Goal: Task Accomplishment & Management: Manage account settings

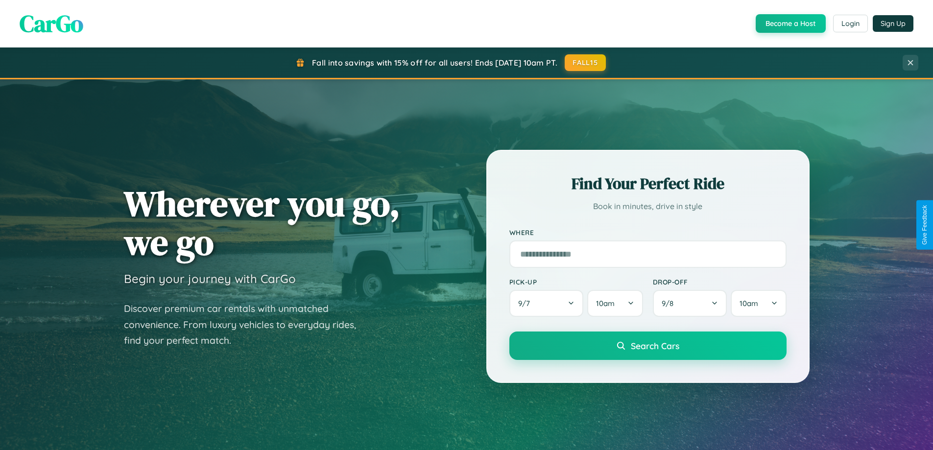
scroll to position [1884, 0]
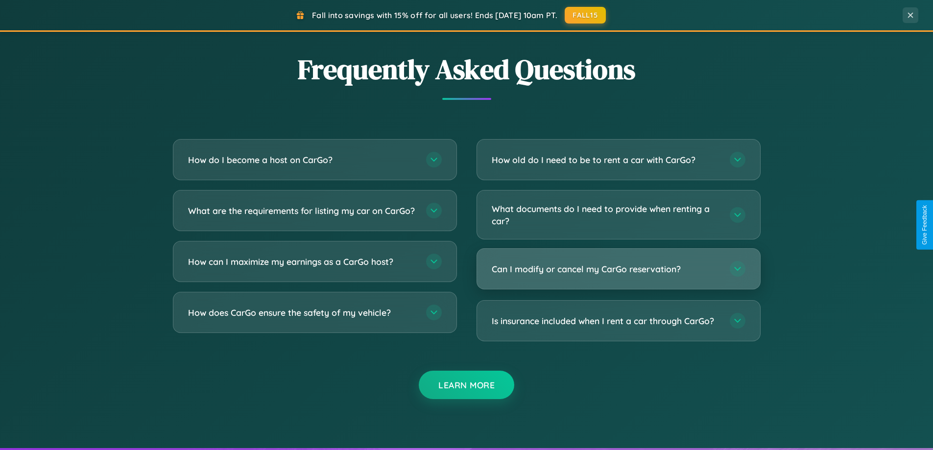
click at [618, 269] on h3 "Can I modify or cancel my CarGo reservation?" at bounding box center [606, 269] width 228 height 12
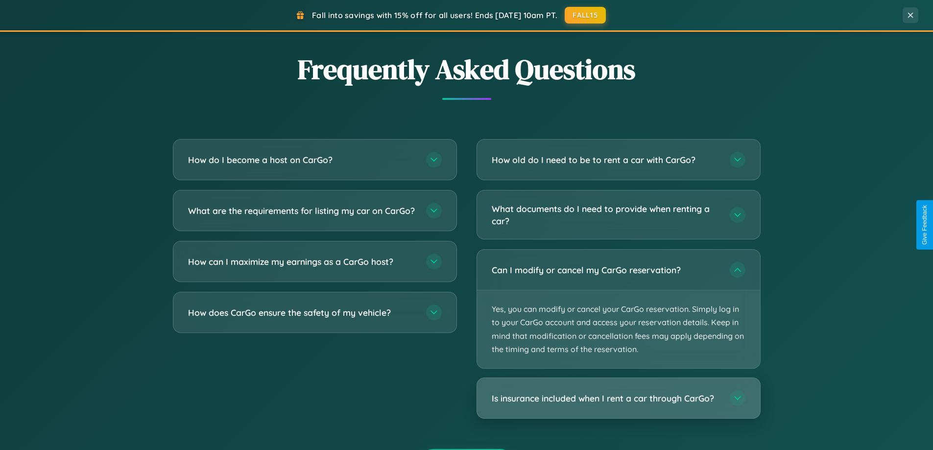
click at [618, 398] on h3 "Is insurance included when I rent a car through CarGo?" at bounding box center [606, 398] width 228 height 12
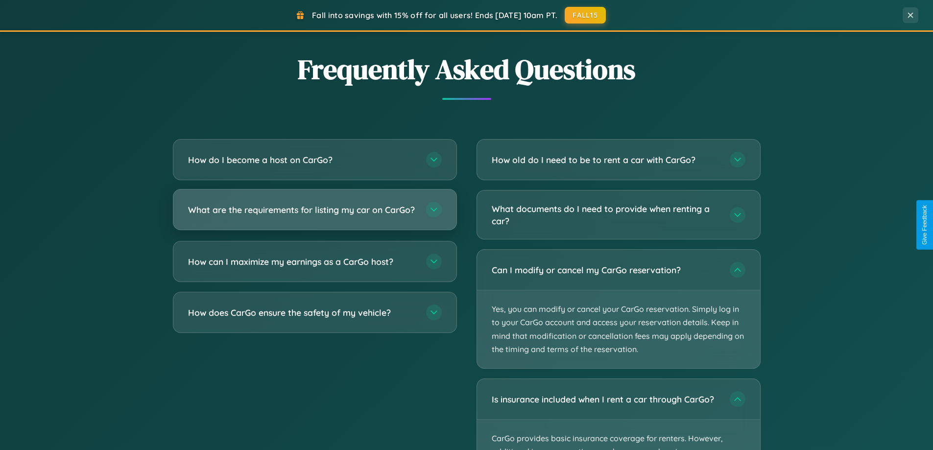
click at [314, 214] on h3 "What are the requirements for listing my car on CarGo?" at bounding box center [302, 210] width 228 height 12
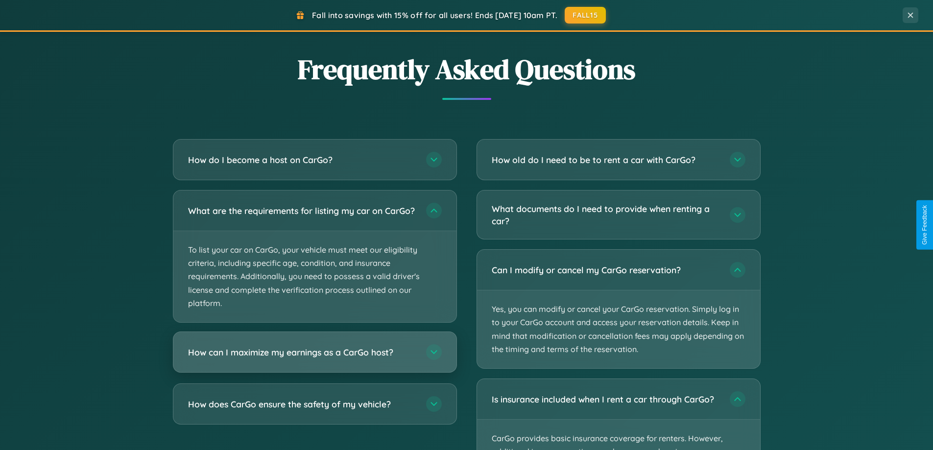
click at [314, 358] on h3 "How can I maximize my earnings as a CarGo host?" at bounding box center [302, 352] width 228 height 12
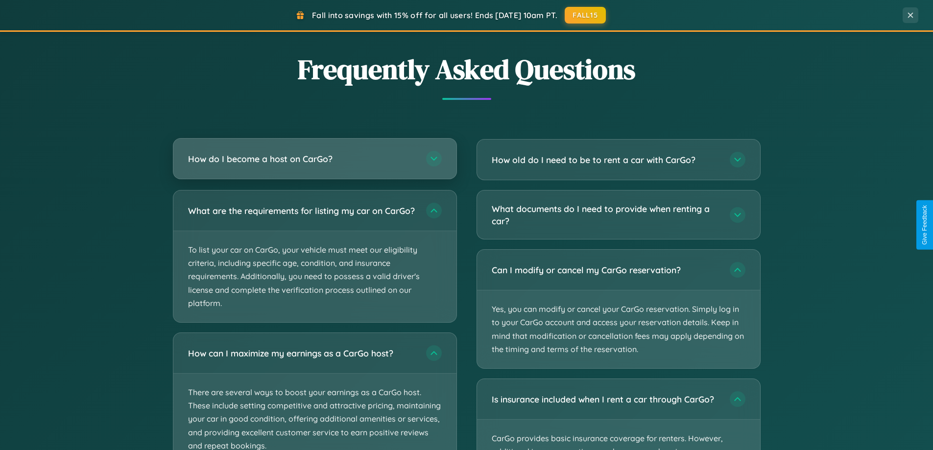
click at [314, 159] on h3 "How do I become a host on CarGo?" at bounding box center [302, 159] width 228 height 12
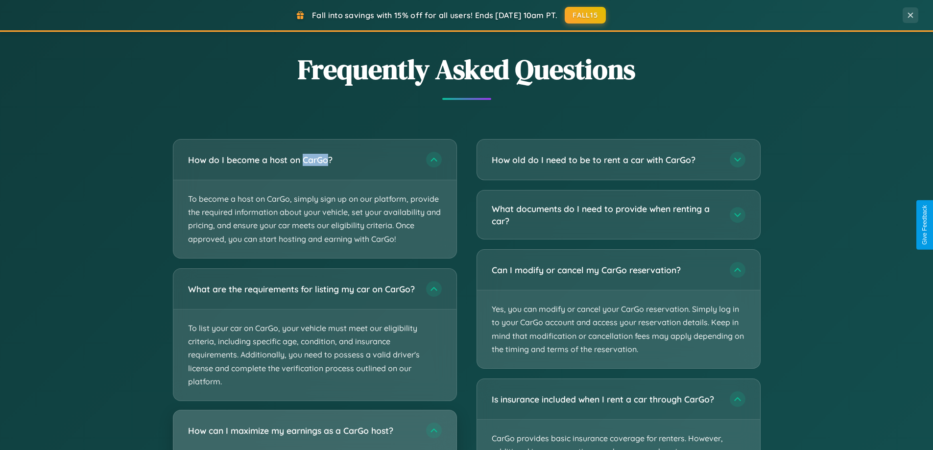
click at [314, 434] on h3 "How can I maximize my earnings as a CarGo host?" at bounding box center [302, 430] width 228 height 12
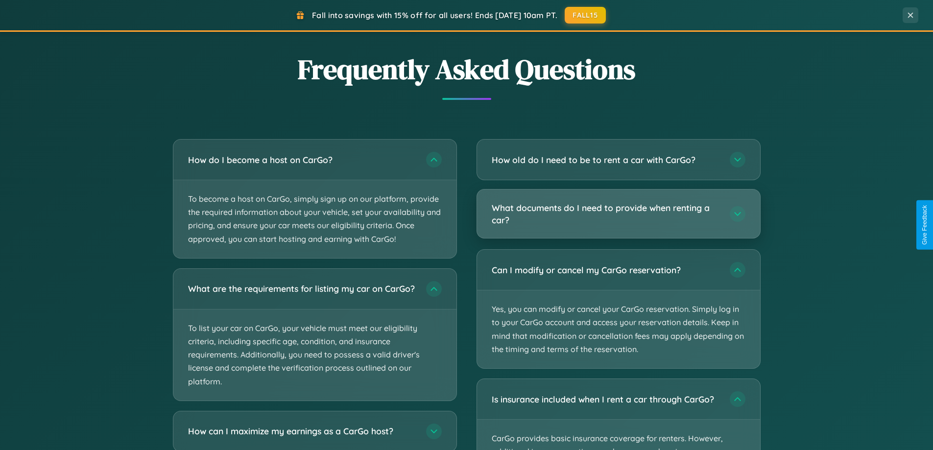
click at [618, 214] on h3 "What documents do I need to provide when renting a car?" at bounding box center [606, 214] width 228 height 24
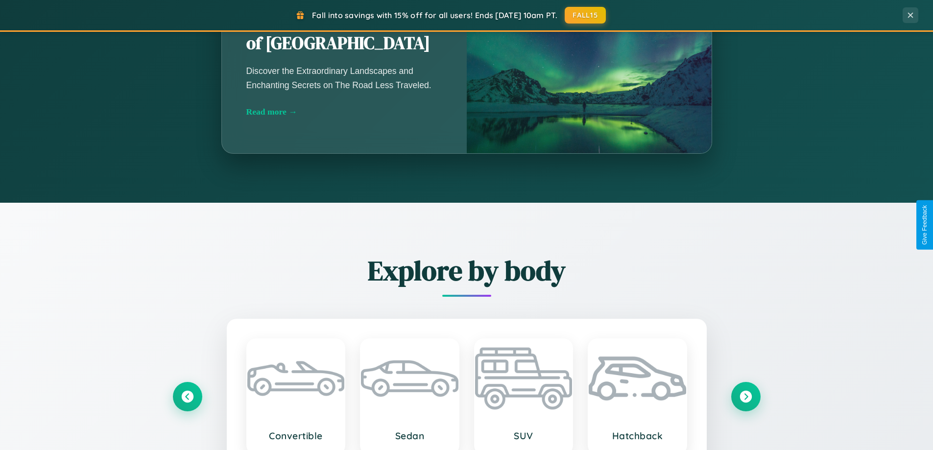
scroll to position [422, 0]
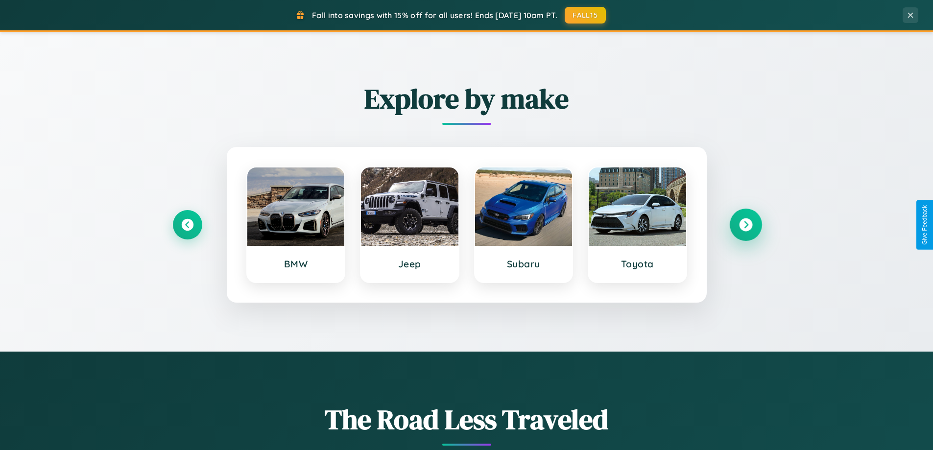
click at [745, 225] on icon at bounding box center [745, 224] width 13 height 13
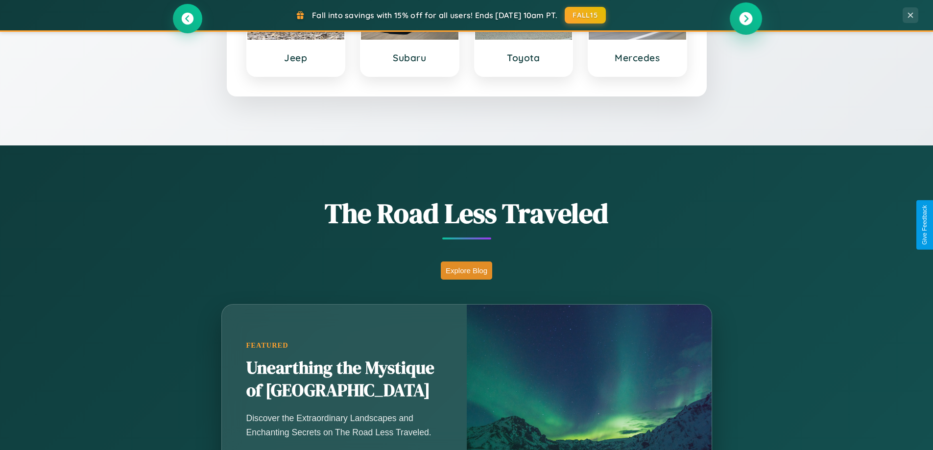
scroll to position [674, 0]
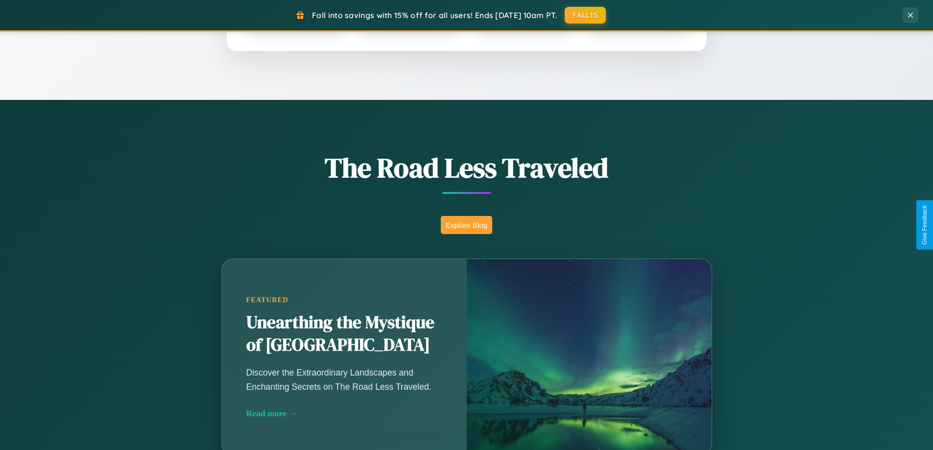
click at [466, 225] on button "Explore Blog" at bounding box center [466, 225] width 51 height 18
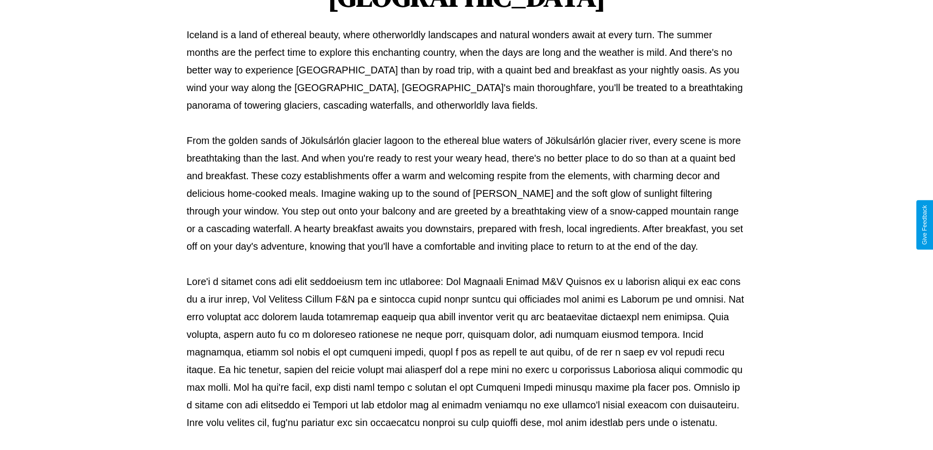
scroll to position [317, 0]
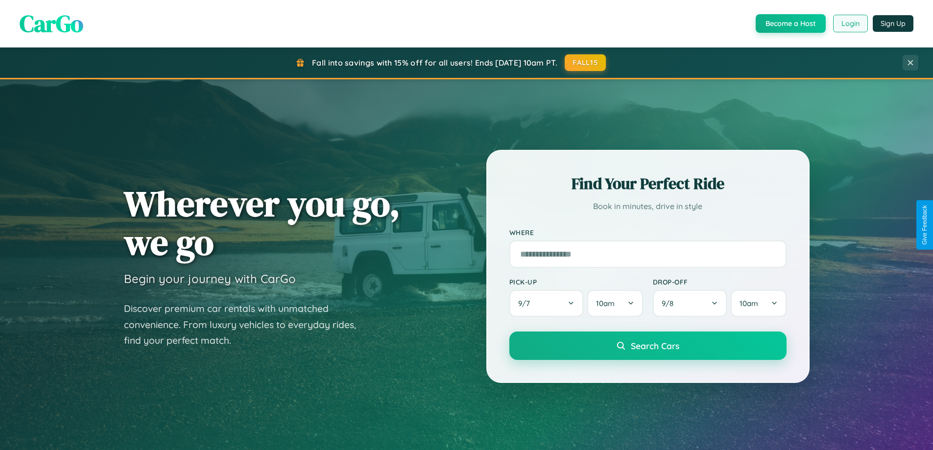
click at [849, 23] on button "Login" at bounding box center [850, 24] width 35 height 18
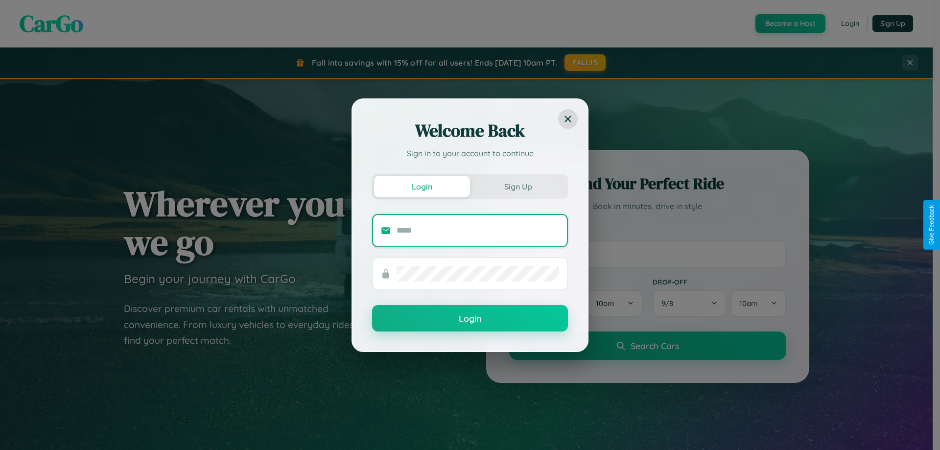
click at [478, 230] on input "text" at bounding box center [478, 231] width 163 height 16
type input "**********"
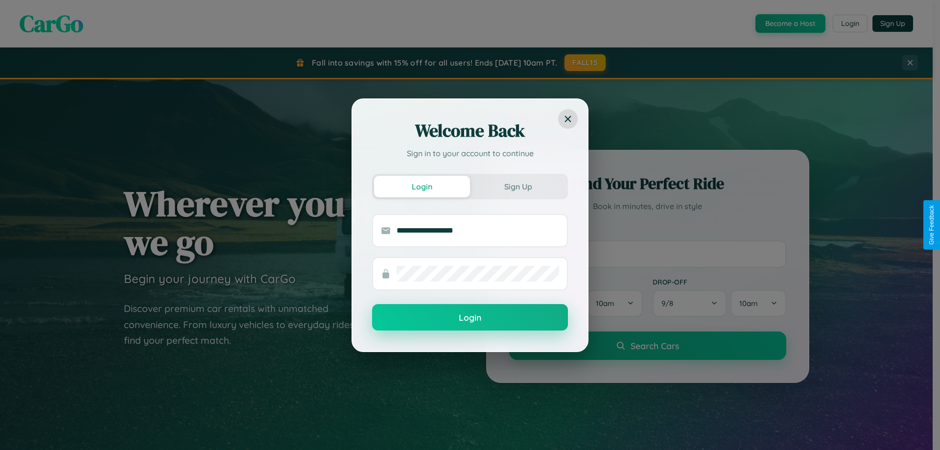
click at [470, 318] on button "Login" at bounding box center [470, 317] width 196 height 26
